Goal: Information Seeking & Learning: Learn about a topic

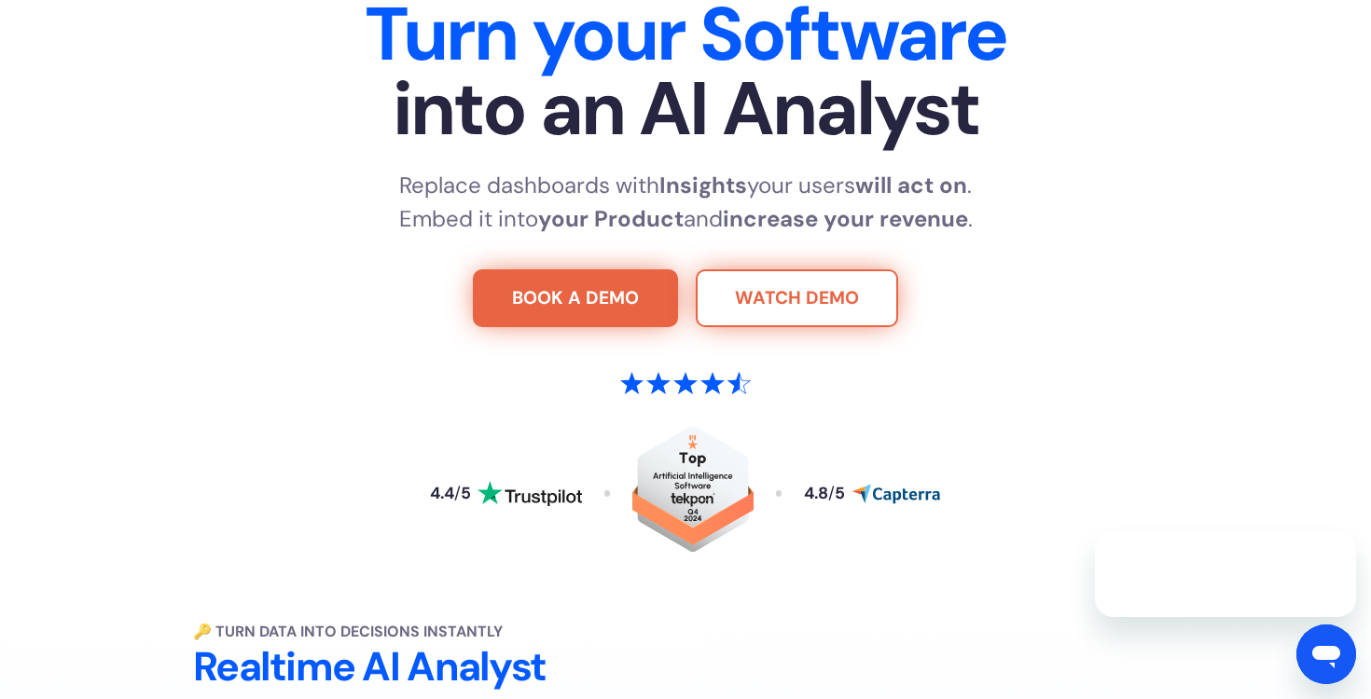
click at [740, 296] on link "WATCH DEMO" at bounding box center [797, 299] width 202 height 58
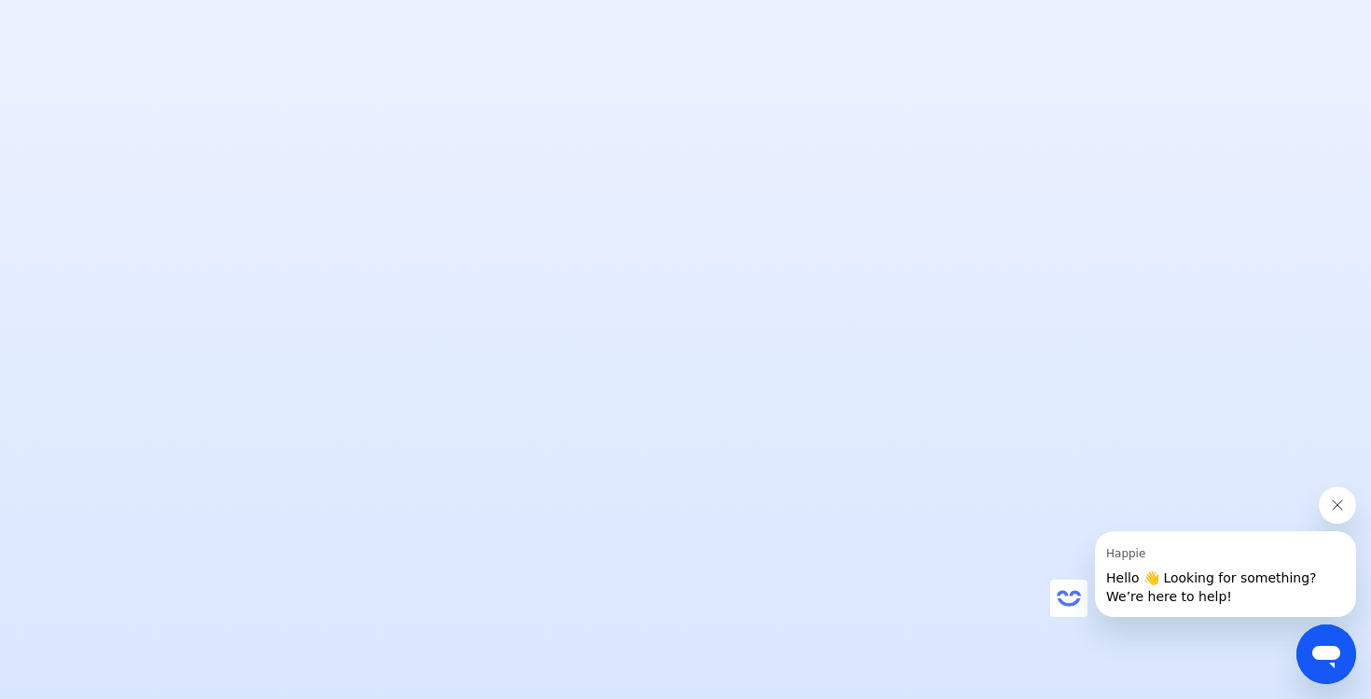
scroll to position [1512, 0]
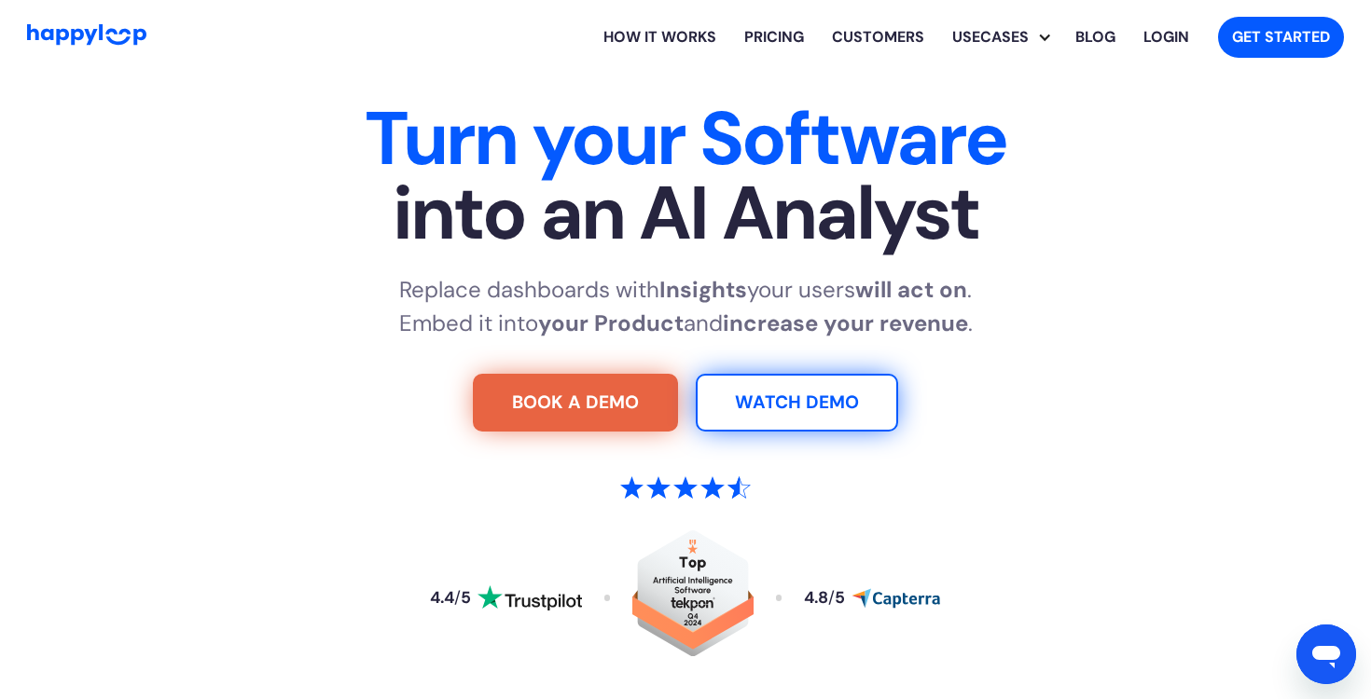
click at [763, 39] on link "Pricing" at bounding box center [774, 37] width 88 height 60
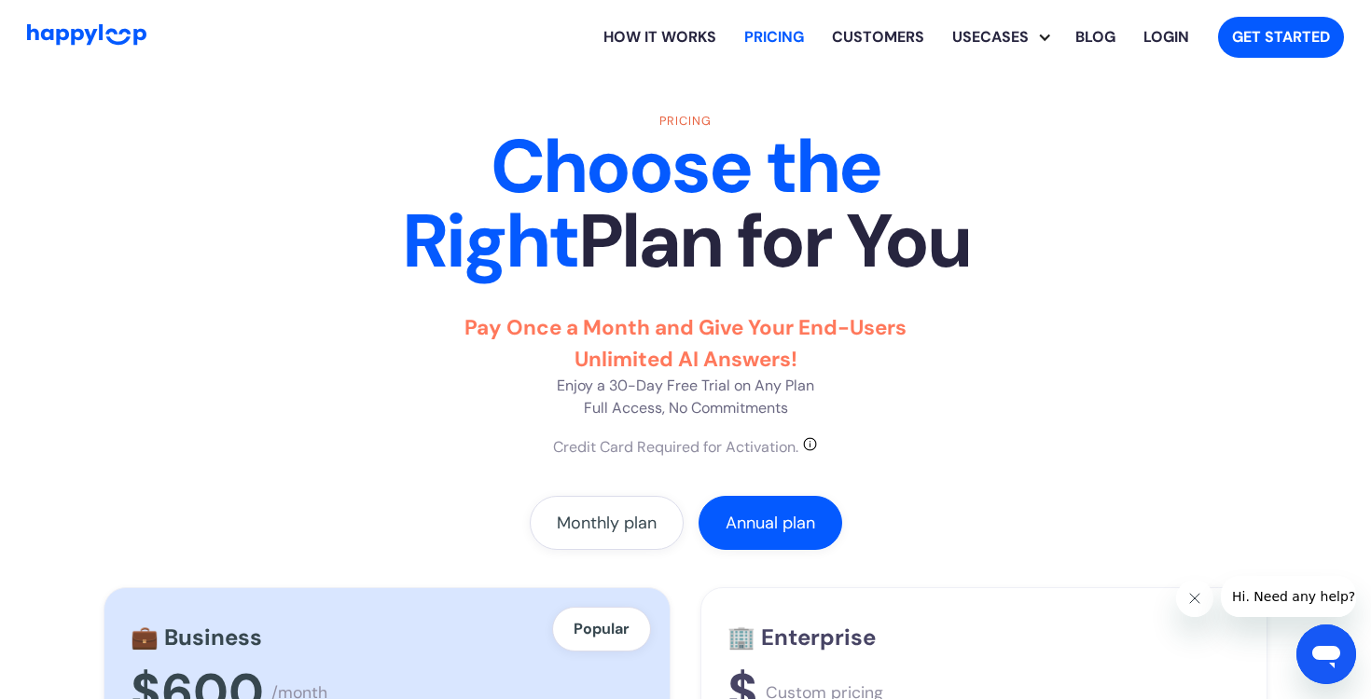
click at [652, 37] on link "How it works" at bounding box center [659, 37] width 141 height 60
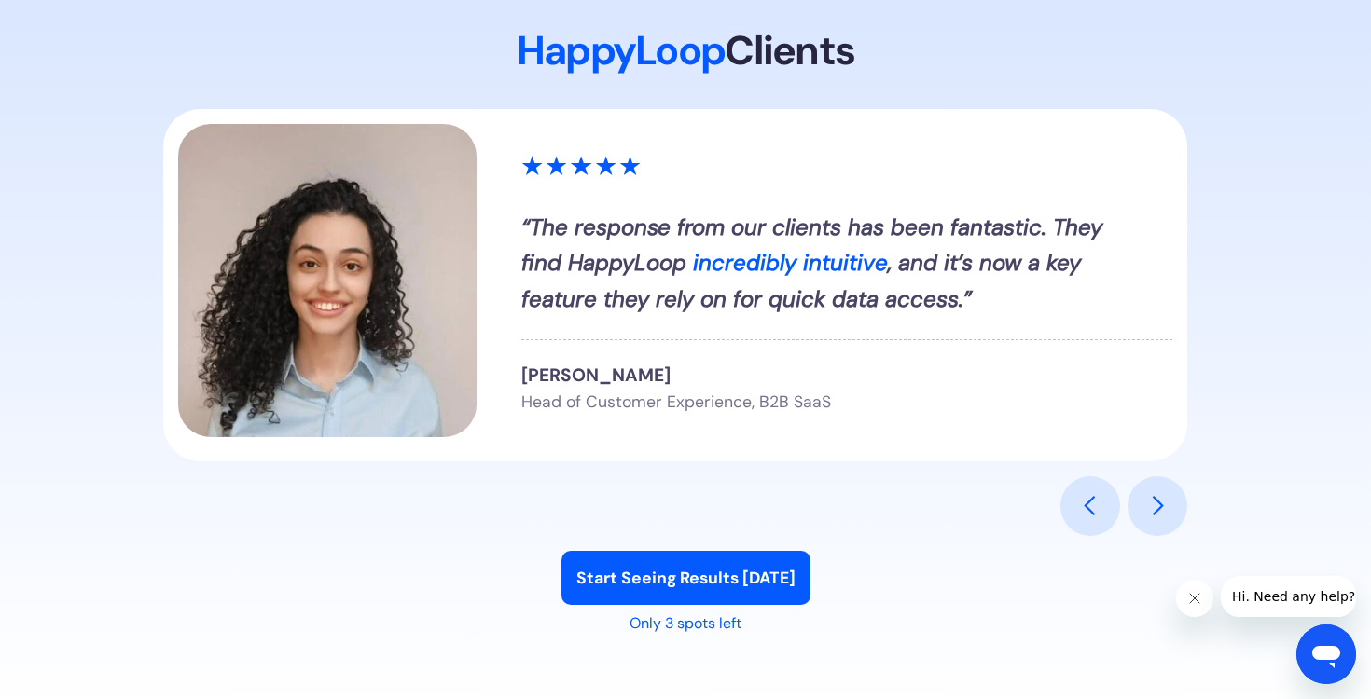
scroll to position [2047, 0]
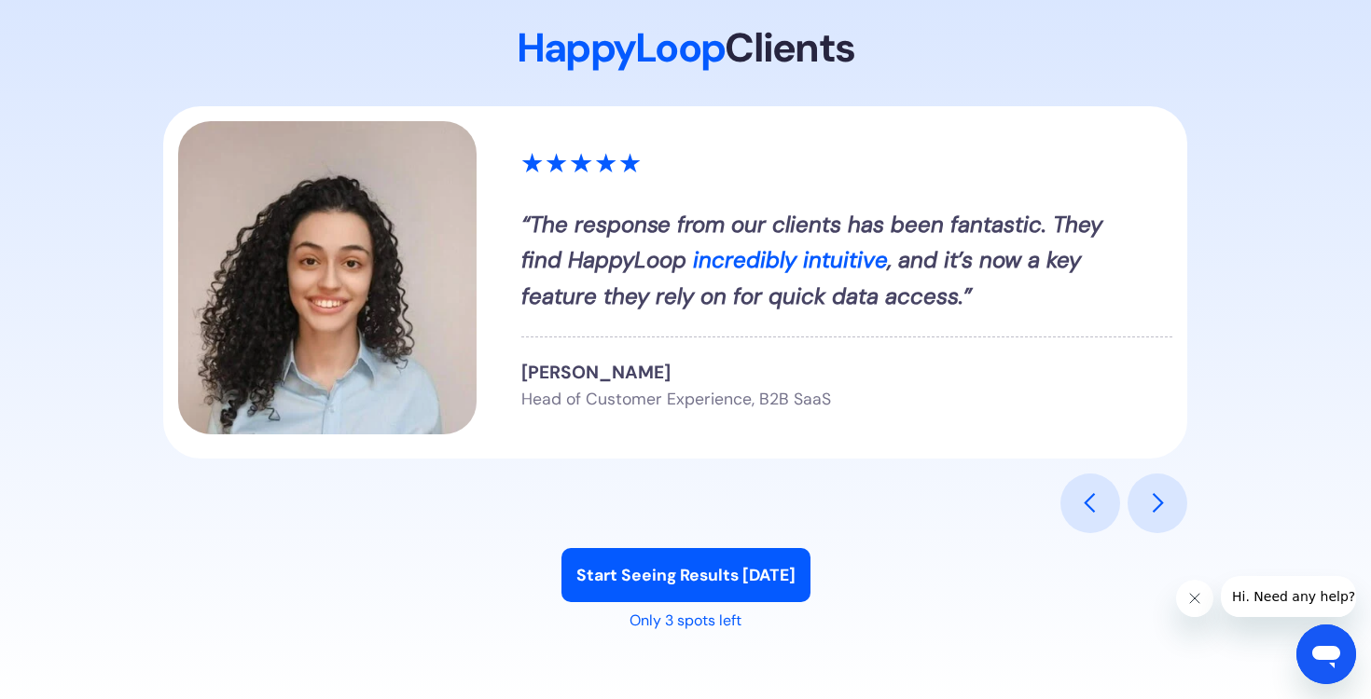
click at [1079, 515] on div "previous slide" at bounding box center [1090, 503] width 22 height 22
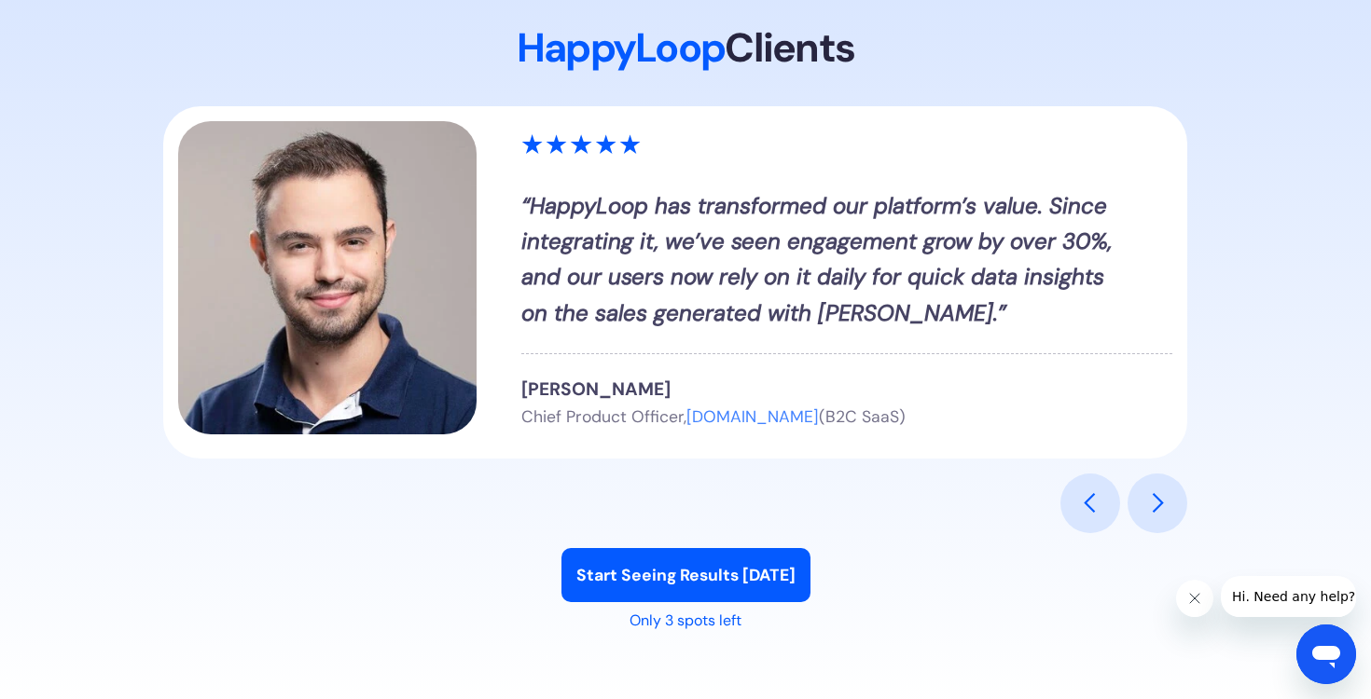
click at [1158, 515] on div "next slide" at bounding box center [1157, 503] width 22 height 22
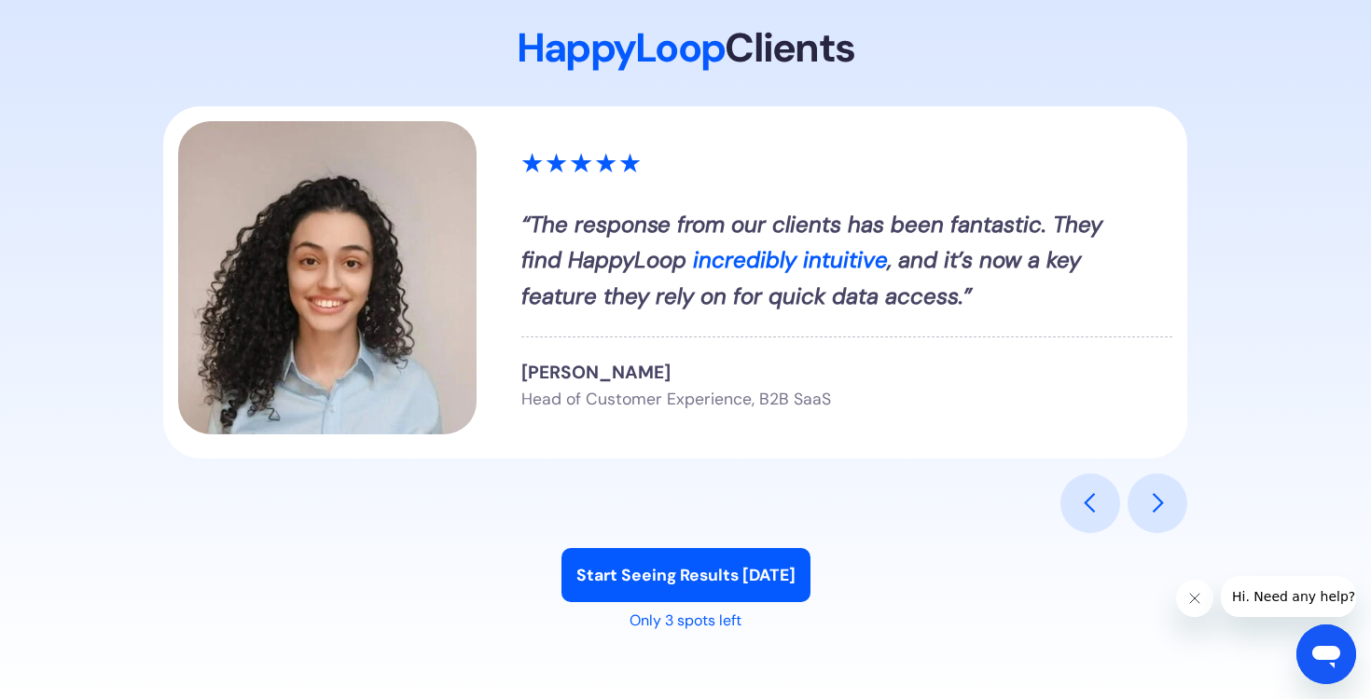
click at [1158, 515] on div "next slide" at bounding box center [1157, 503] width 22 height 22
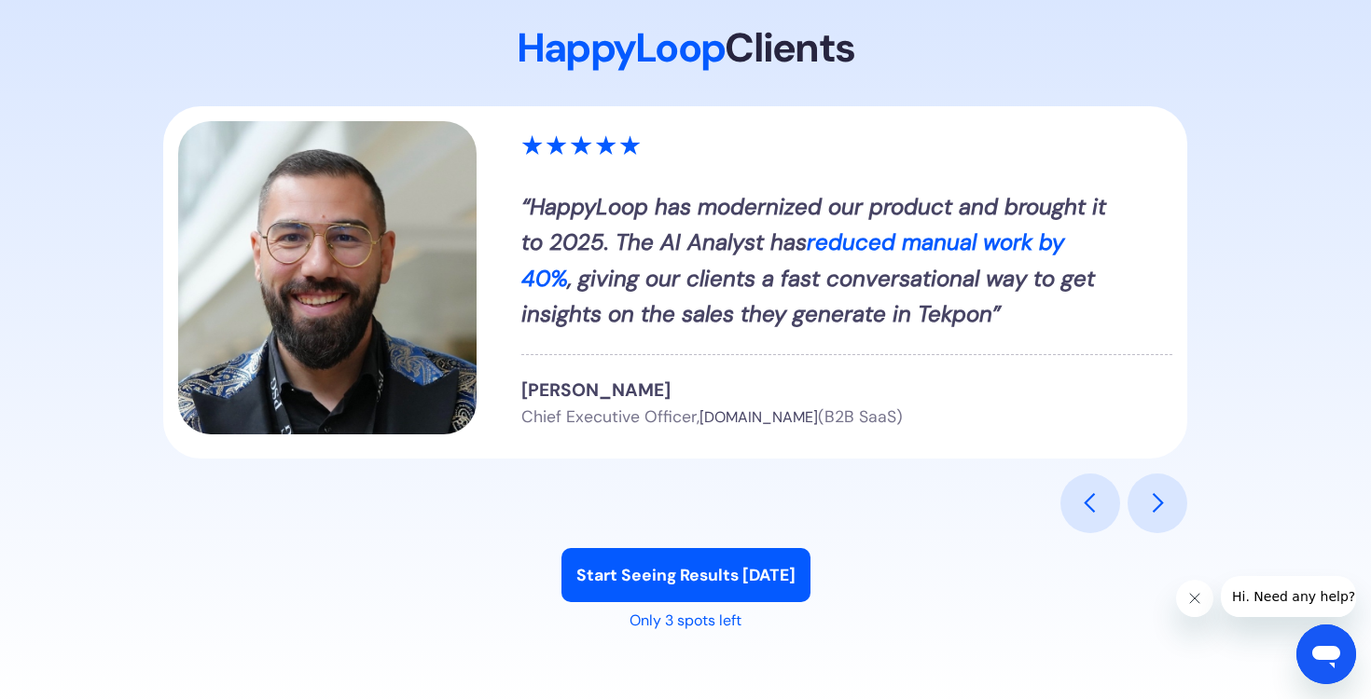
click at [1158, 515] on div "next slide" at bounding box center [1157, 503] width 22 height 22
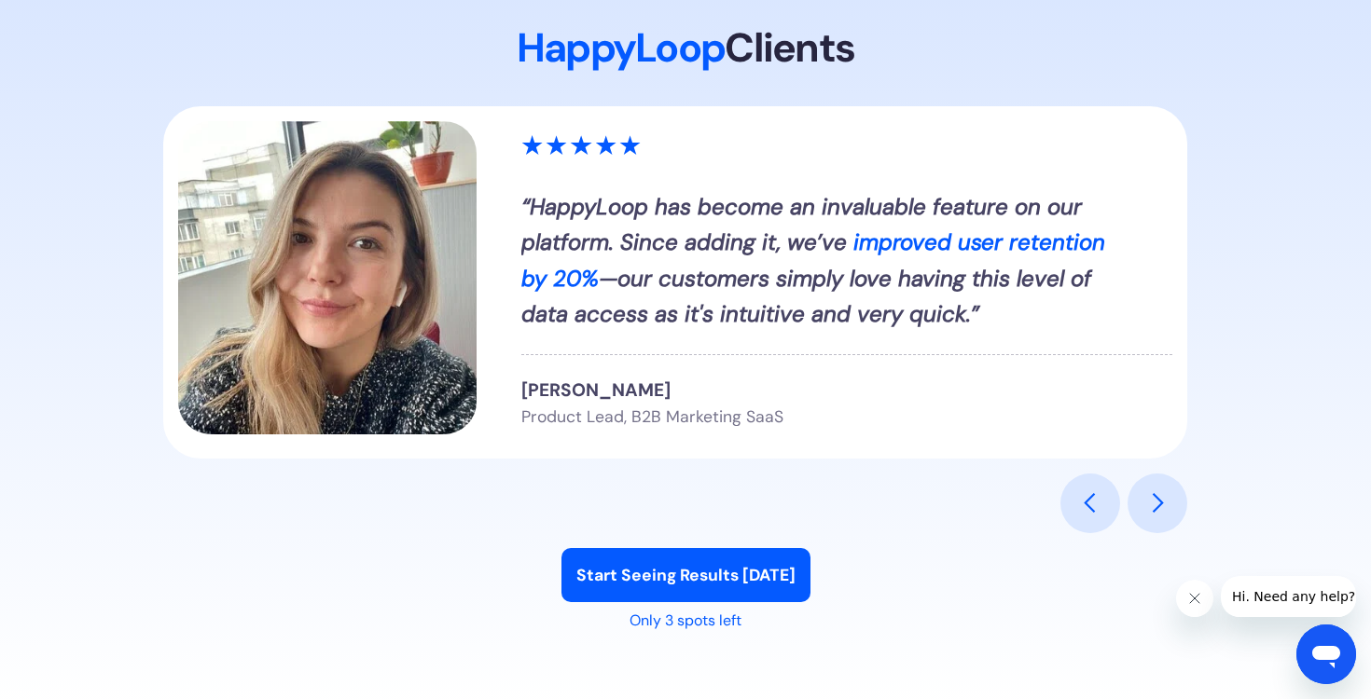
click at [1094, 515] on div "previous slide" at bounding box center [1090, 503] width 22 height 22
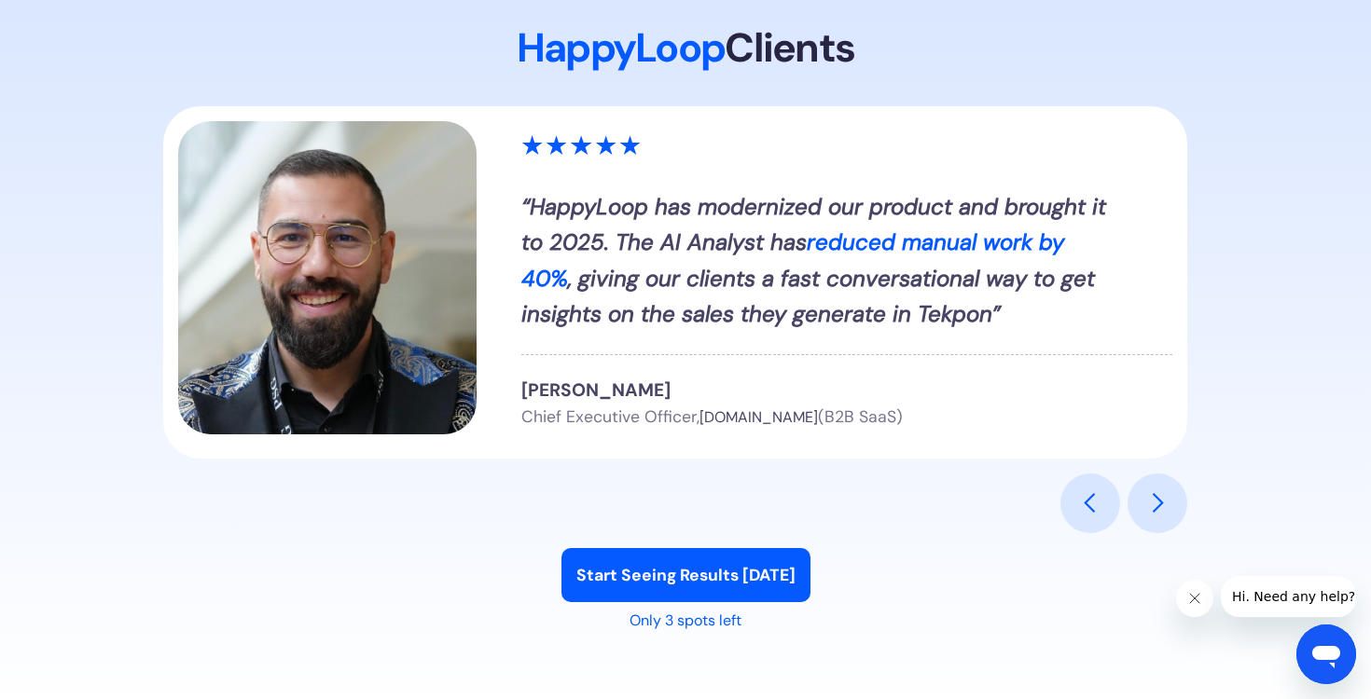
click at [1144, 533] on div "next slide" at bounding box center [1158, 504] width 60 height 60
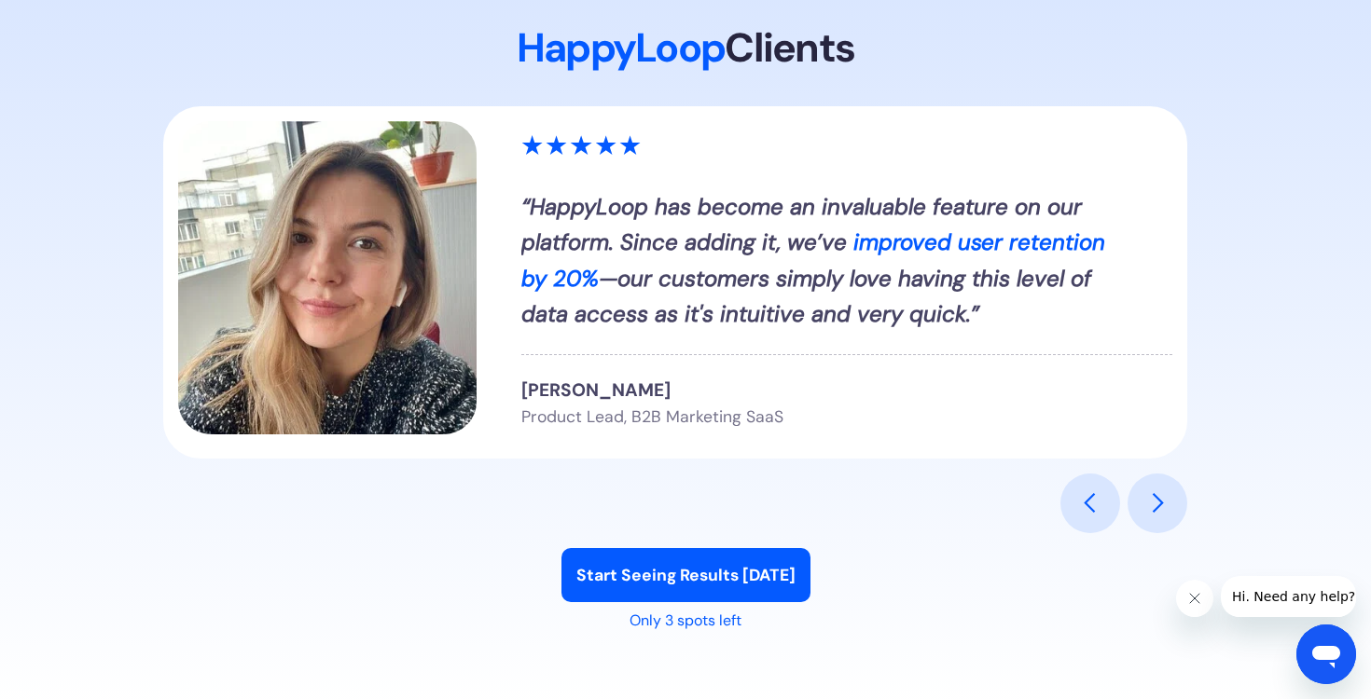
click at [1144, 533] on div "next slide" at bounding box center [1158, 504] width 60 height 60
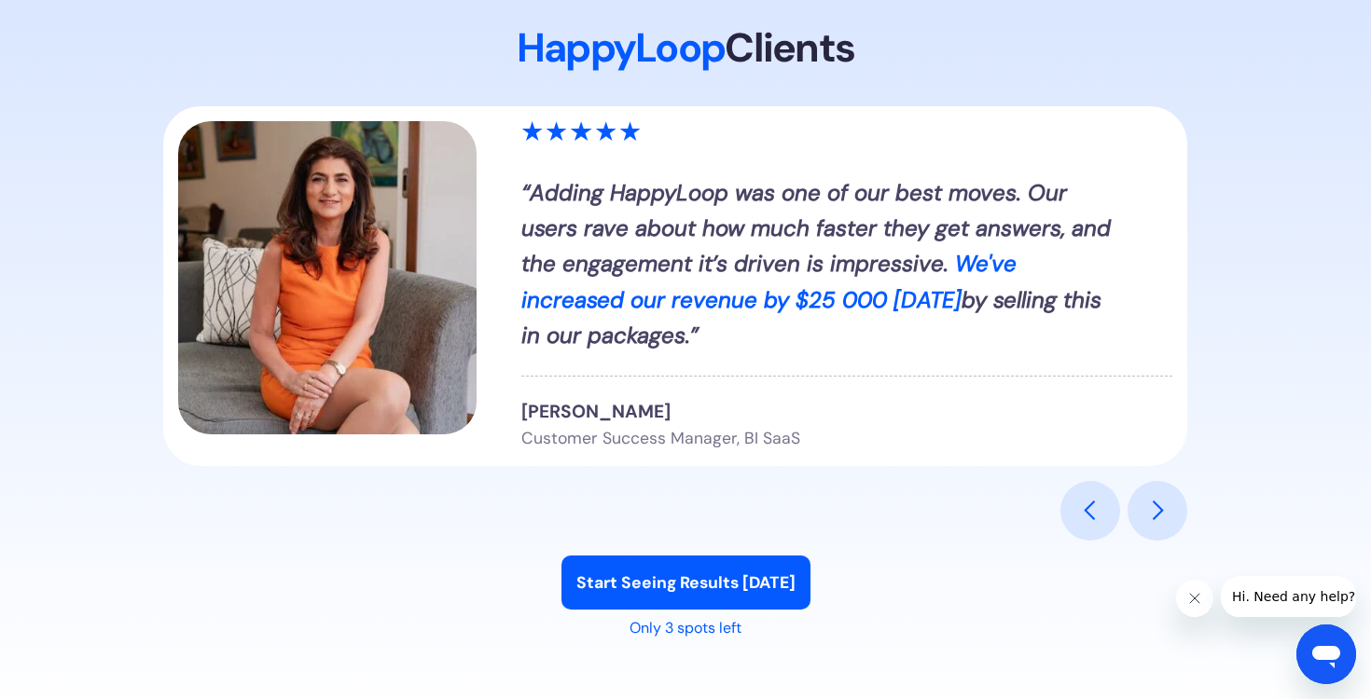
click at [1144, 541] on div "next slide" at bounding box center [1158, 511] width 60 height 60
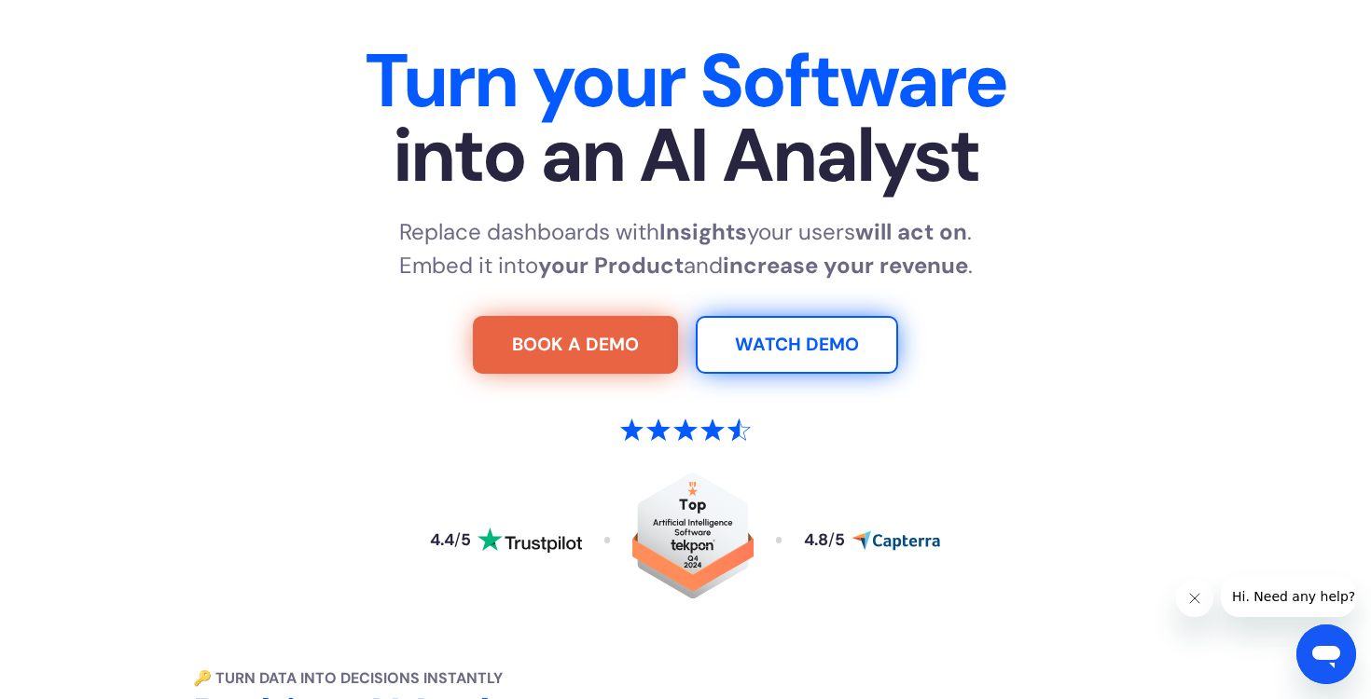
scroll to position [0, 0]
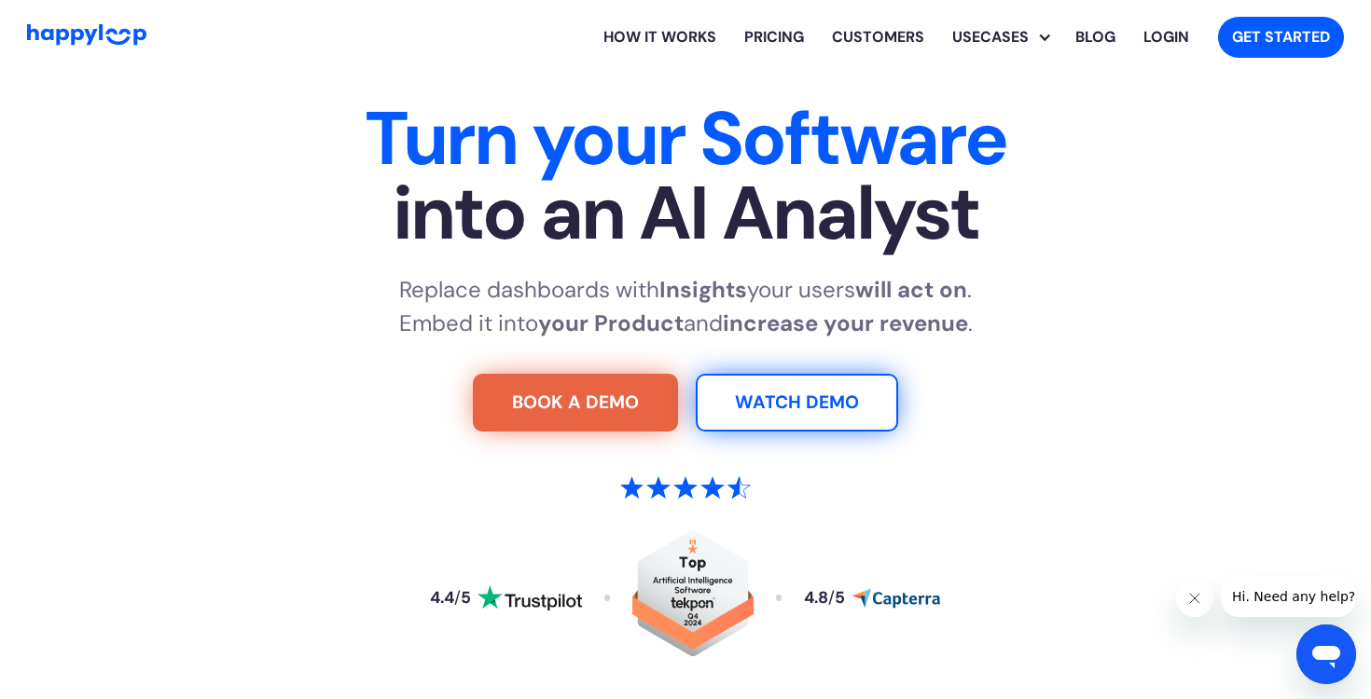
click at [784, 33] on link "Pricing" at bounding box center [774, 37] width 88 height 60
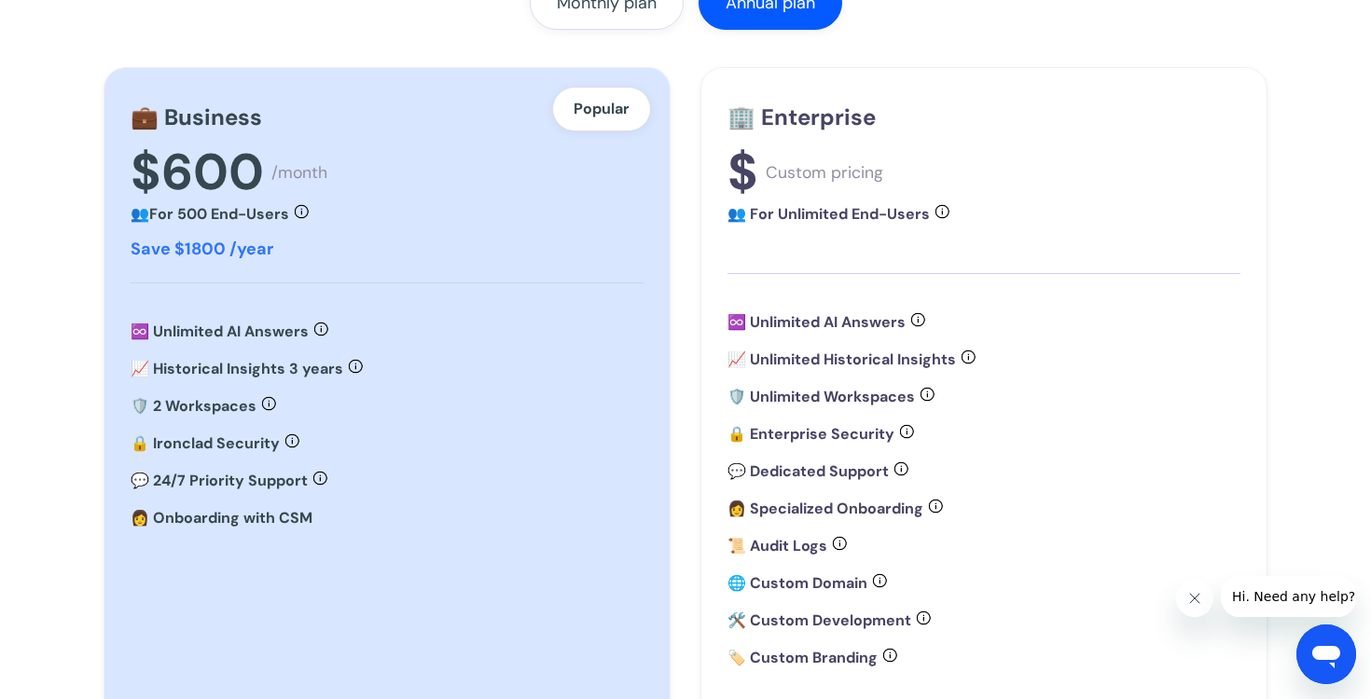
scroll to position [527, 0]
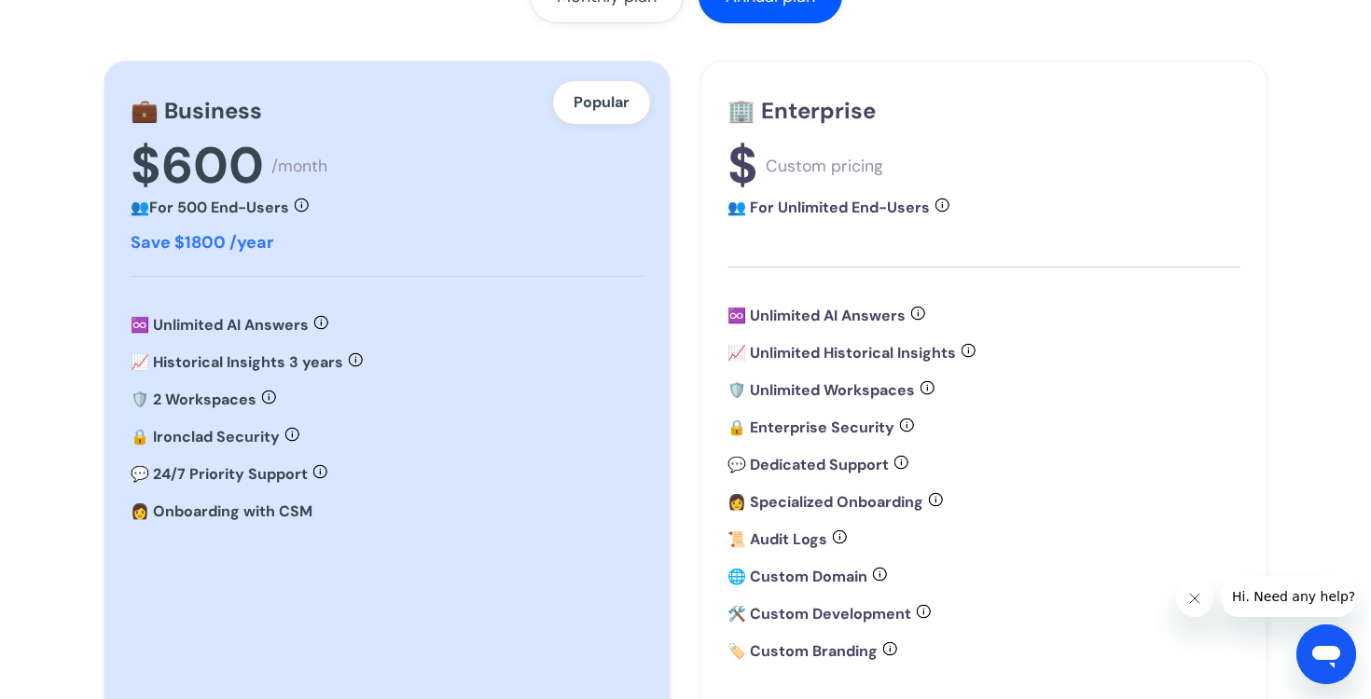
click at [846, 169] on div "Custom pricing" at bounding box center [825, 166] width 118 height 21
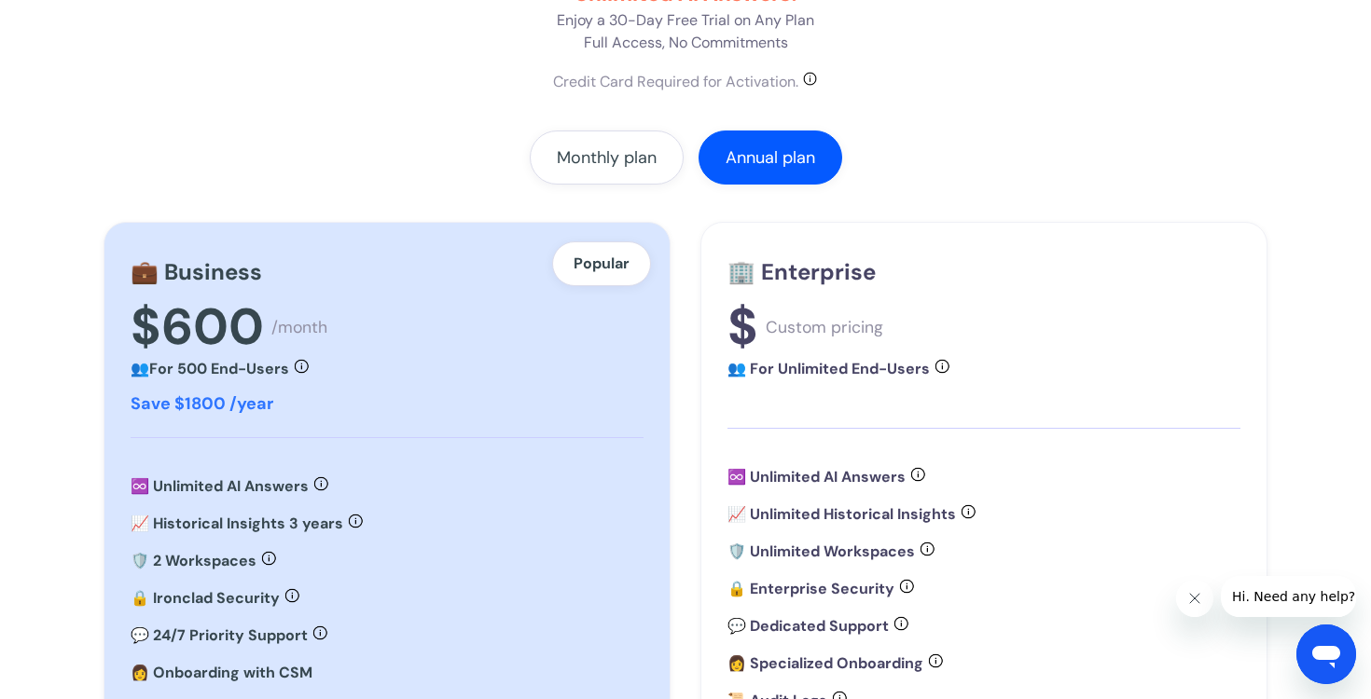
scroll to position [347, 0]
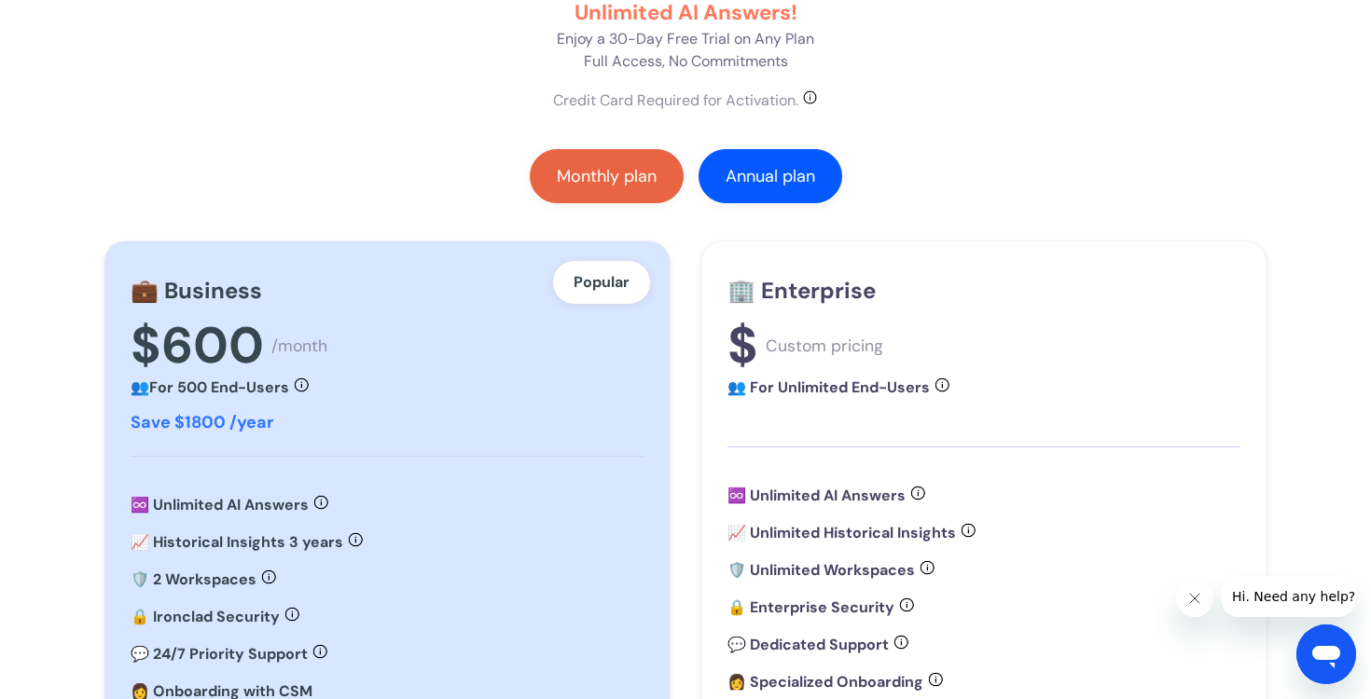
click at [622, 168] on div "Monthly plan" at bounding box center [607, 176] width 100 height 19
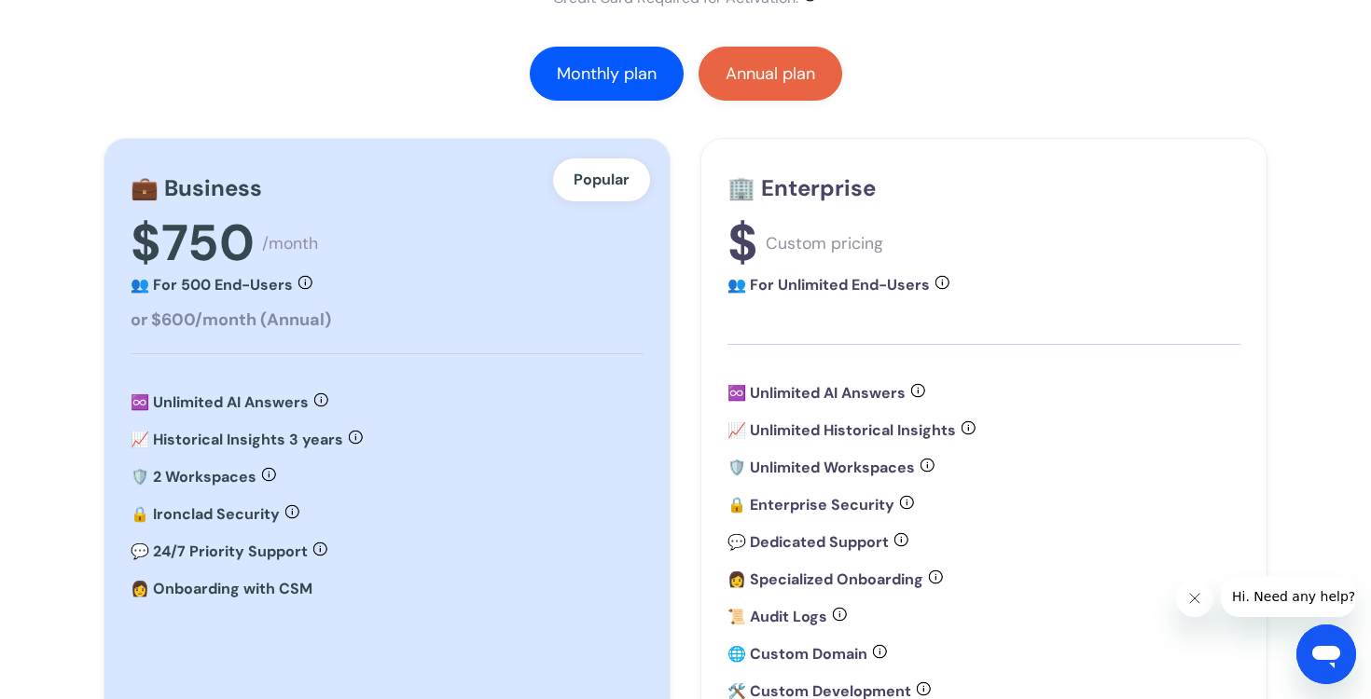
scroll to position [450, 0]
click at [733, 84] on link "Annual plan" at bounding box center [771, 73] width 144 height 54
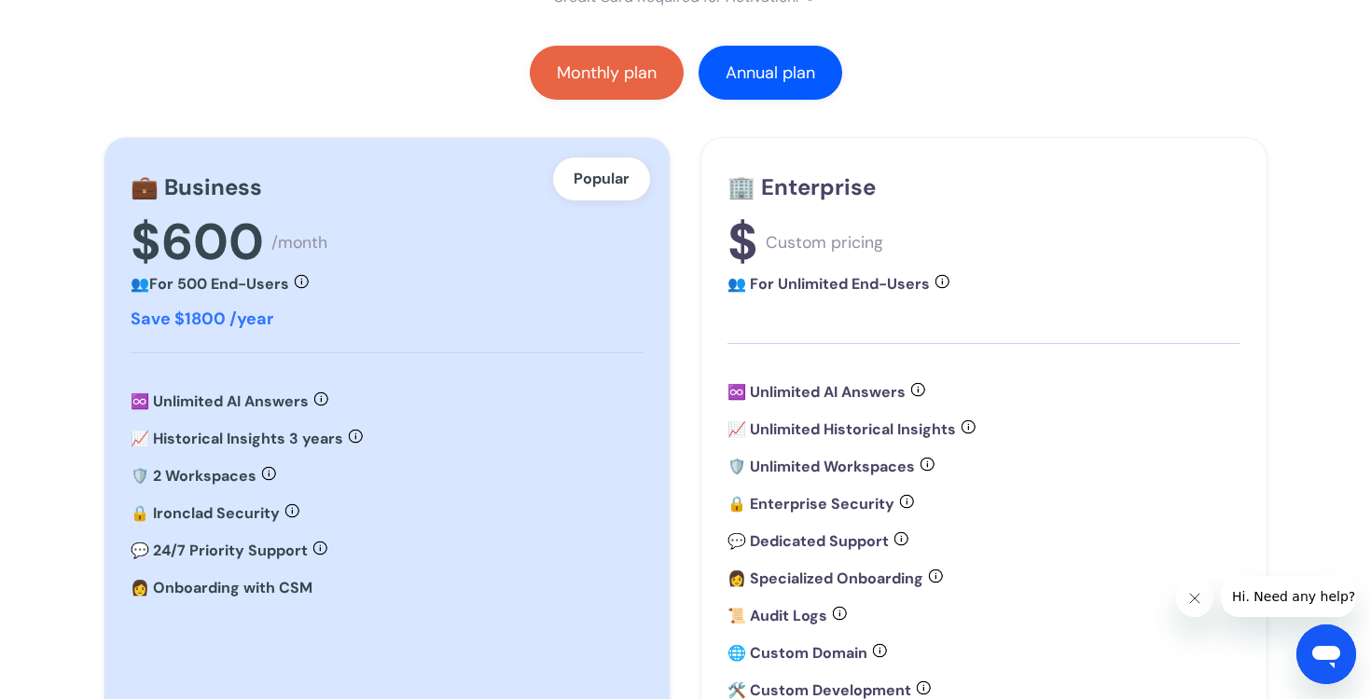
click at [643, 83] on link "Monthly plan" at bounding box center [607, 73] width 154 height 54
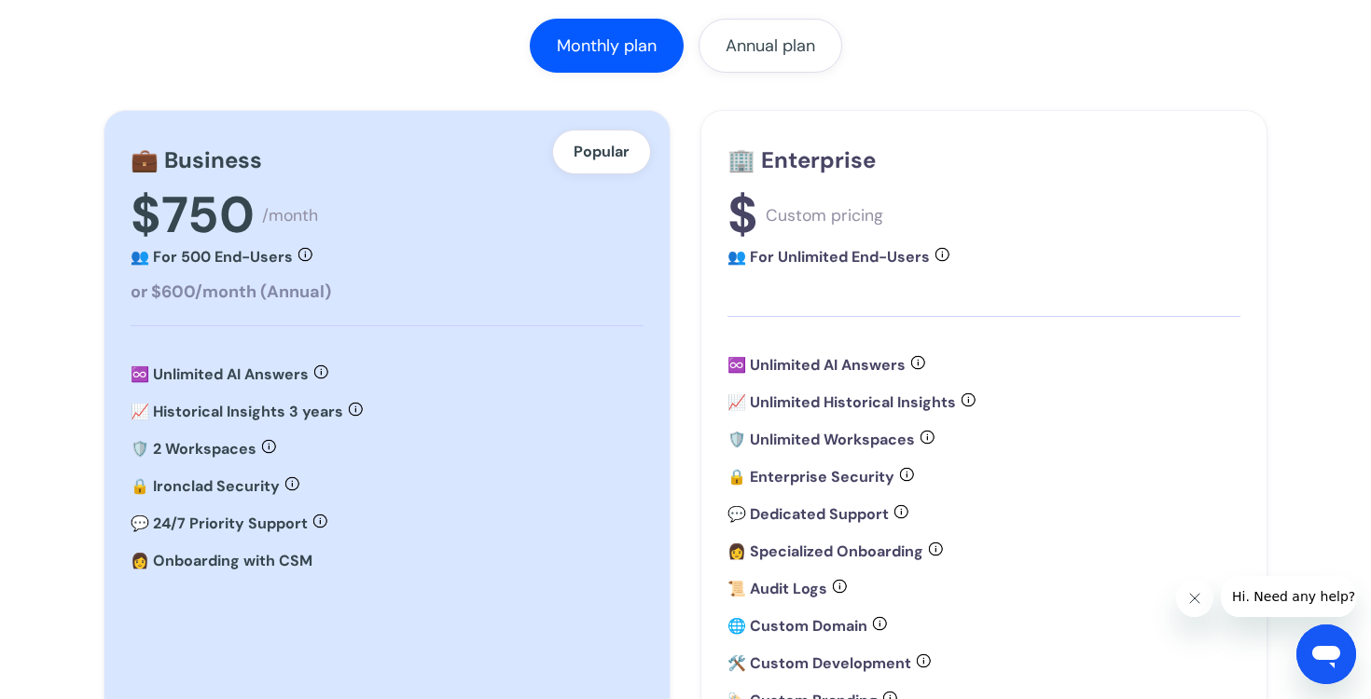
scroll to position [471, 0]
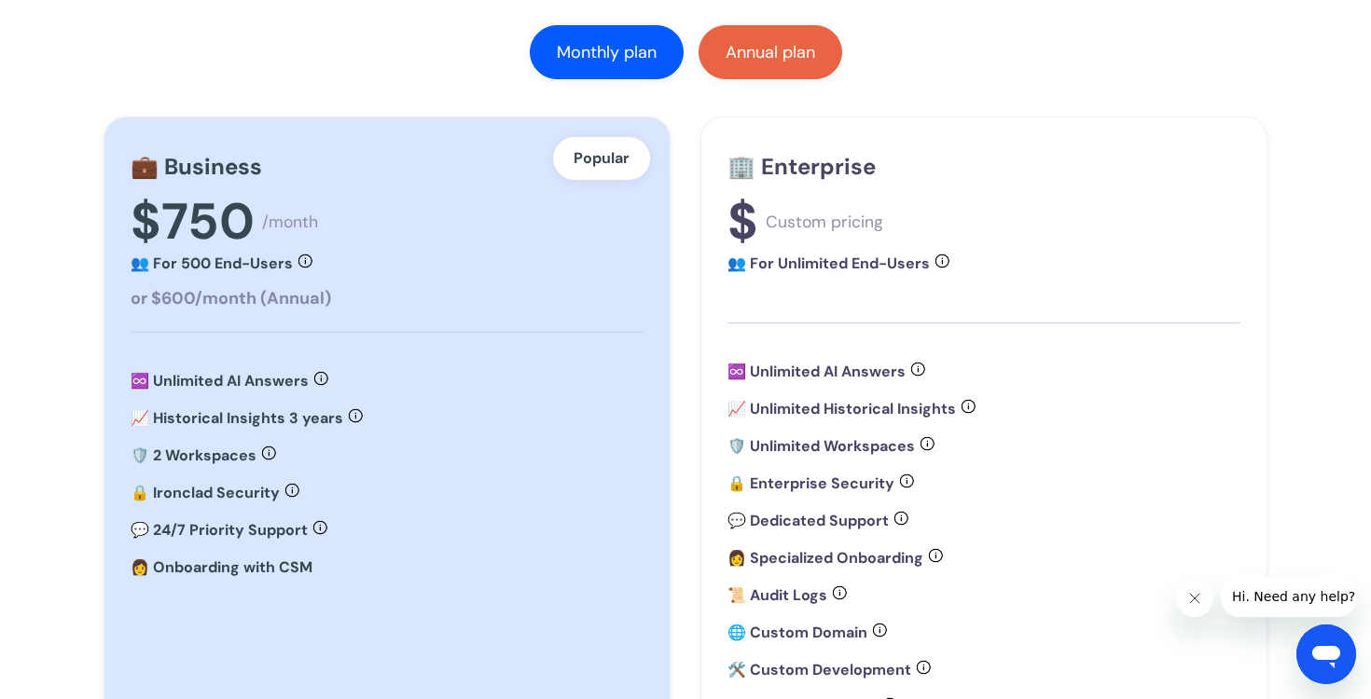
click at [713, 38] on link "Annual plan" at bounding box center [771, 52] width 144 height 54
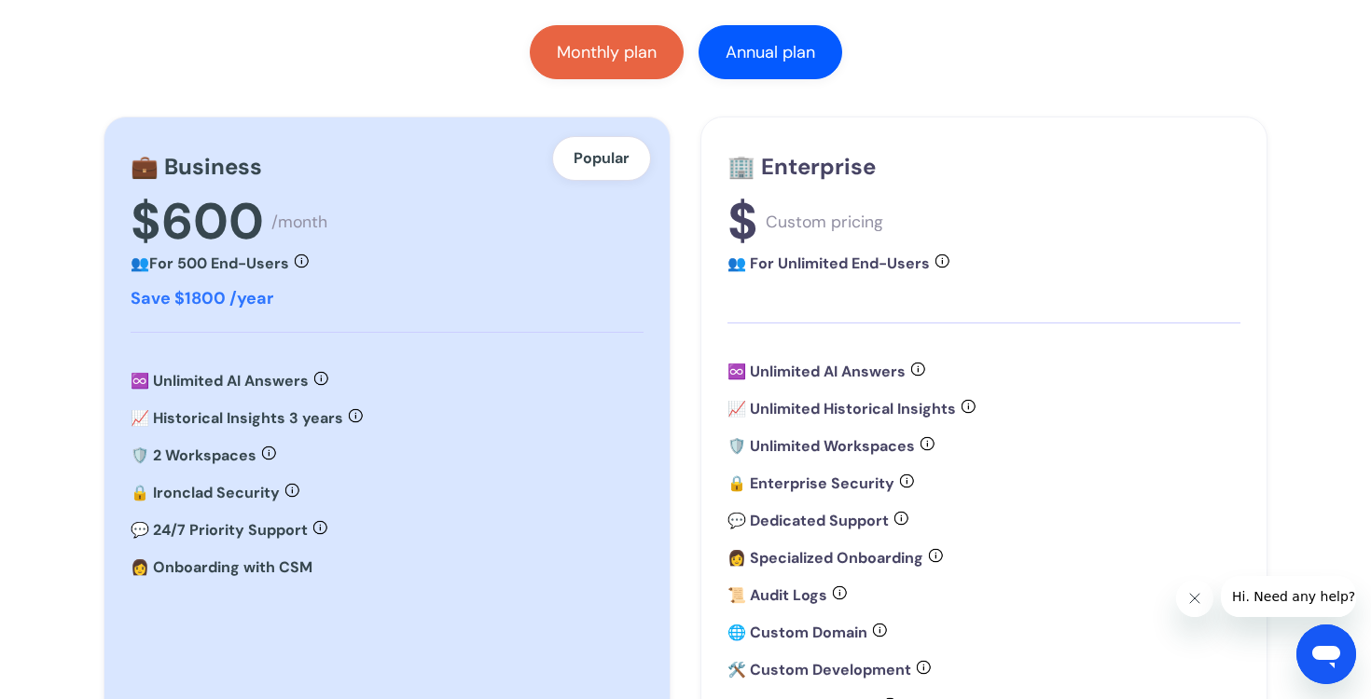
click at [644, 48] on div "Monthly plan" at bounding box center [607, 52] width 100 height 19
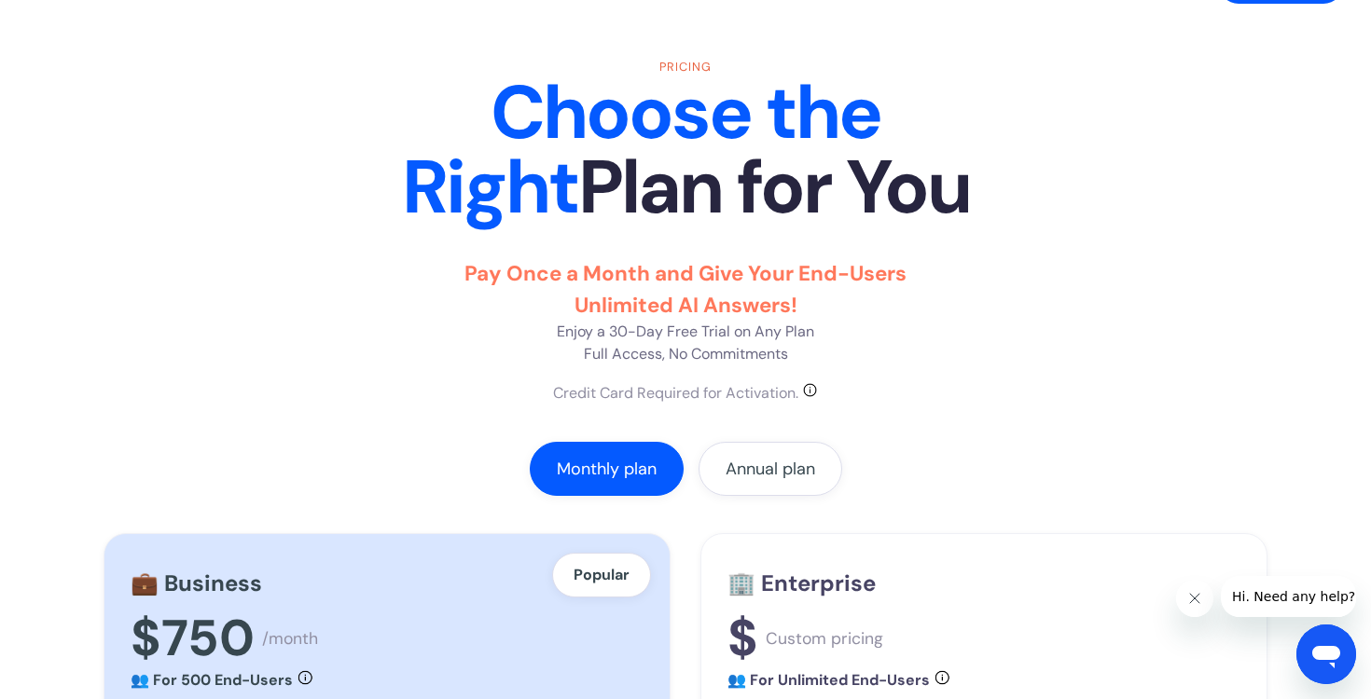
scroll to position [0, 0]
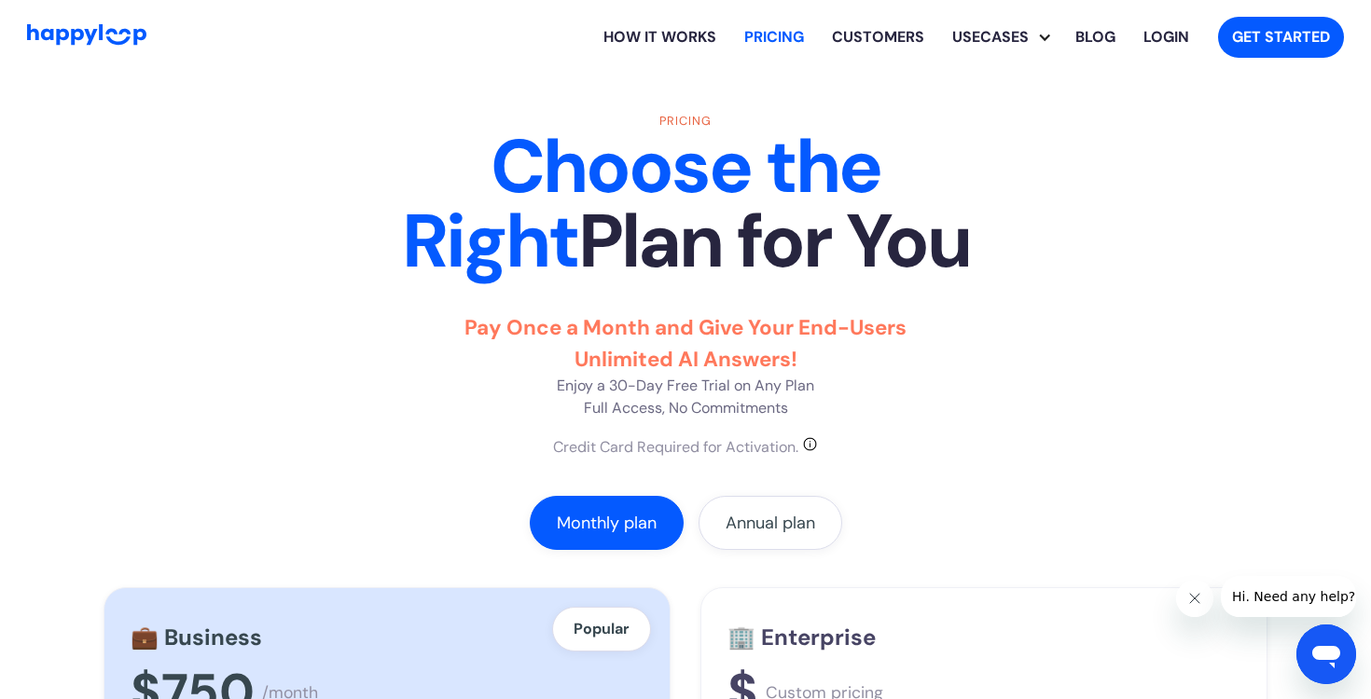
click at [899, 38] on link "Customers" at bounding box center [878, 37] width 120 height 60
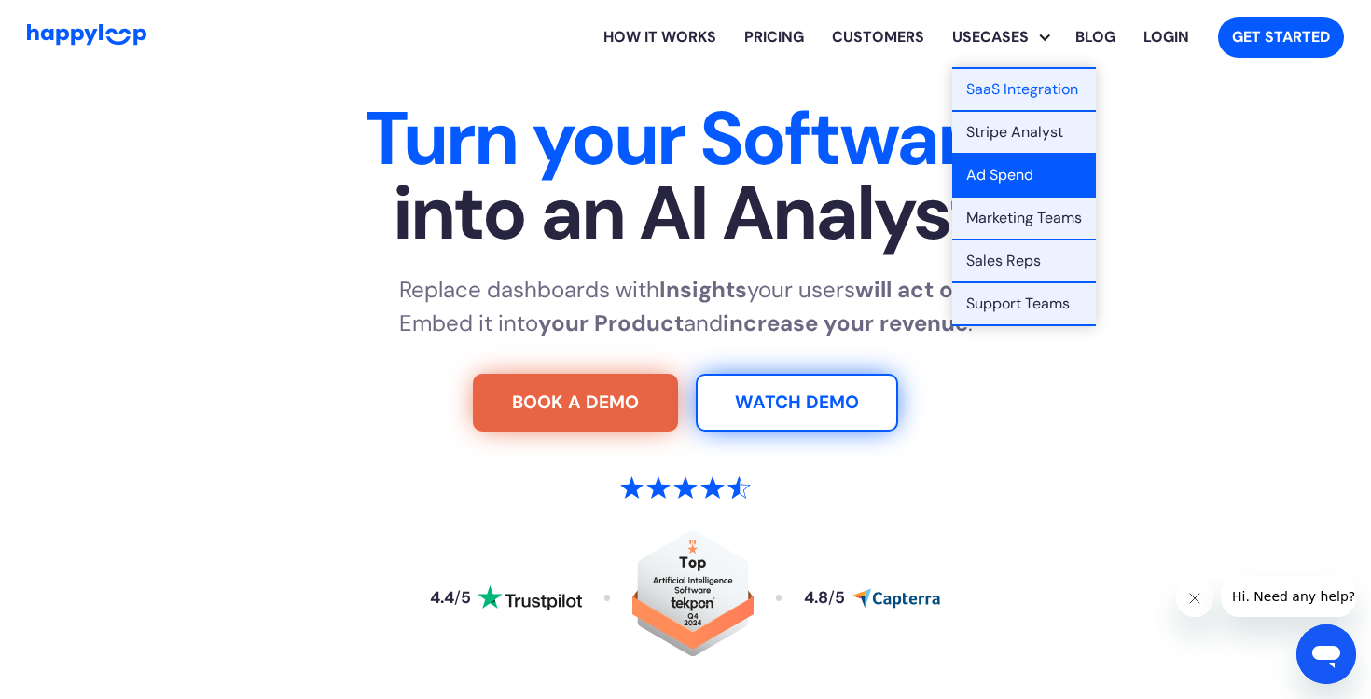
click at [1025, 180] on link "Ad Spend" at bounding box center [1024, 176] width 144 height 43
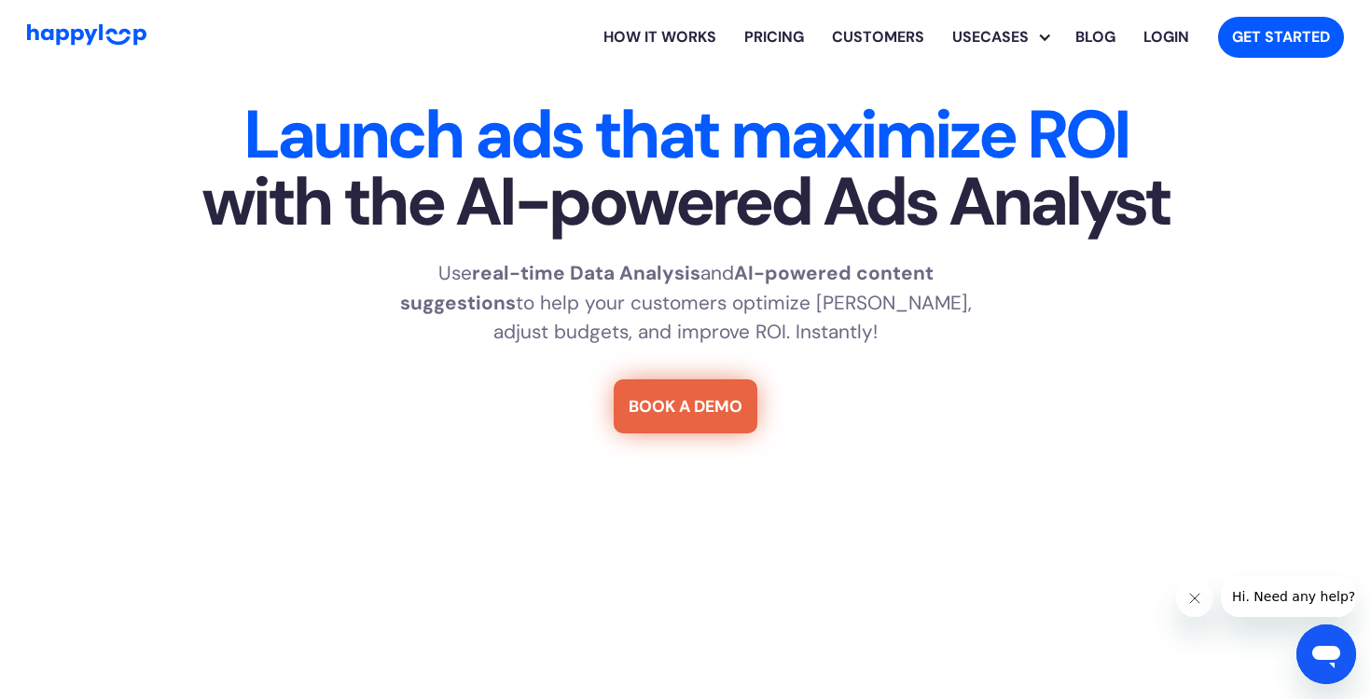
click at [1091, 35] on link "Blog" at bounding box center [1095, 37] width 68 height 60
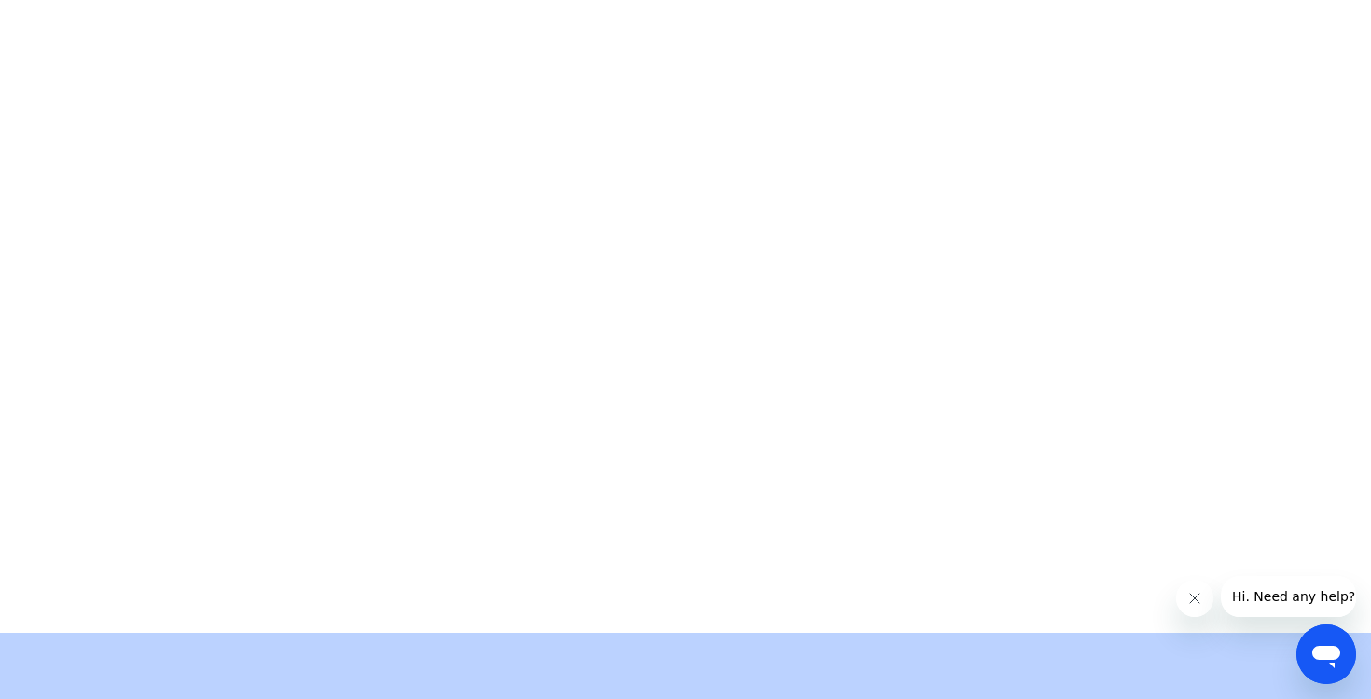
scroll to position [8710, 0]
